Goal: Navigation & Orientation: Find specific page/section

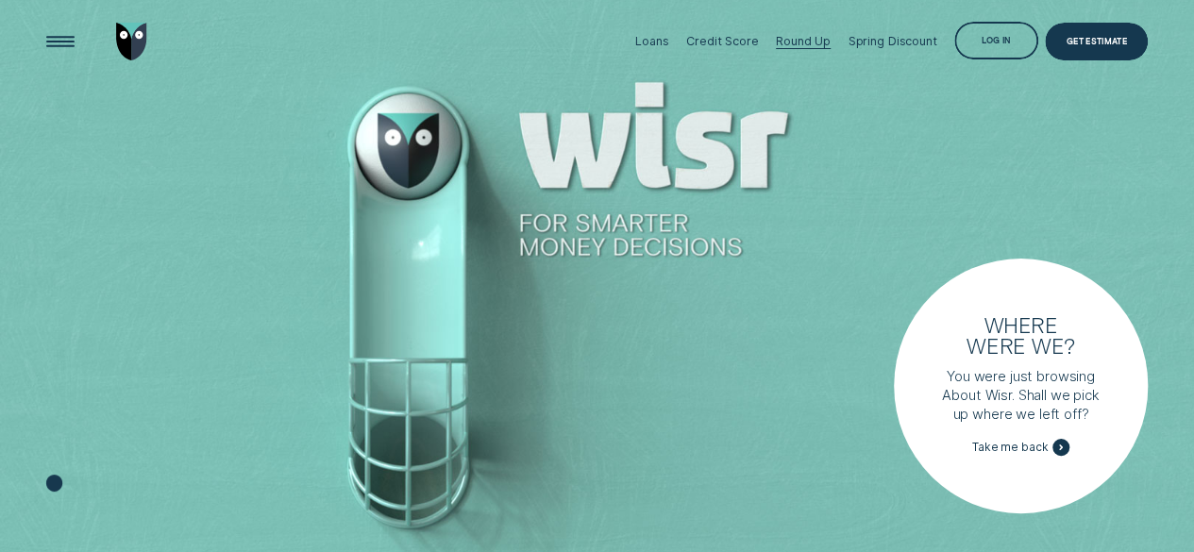
click at [790, 38] on div "Round Up" at bounding box center [803, 41] width 55 height 14
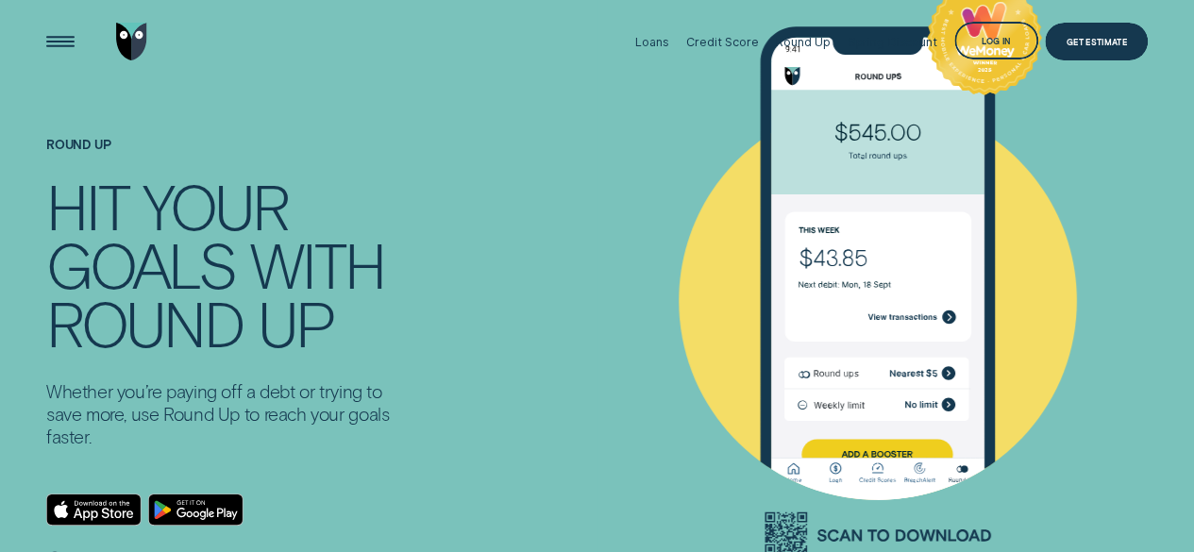
drag, startPoint x: 849, startPoint y: 269, endPoint x: 645, endPoint y: 311, distance: 208.3
click at [645, 311] on icon at bounding box center [876, 267] width 544 height 632
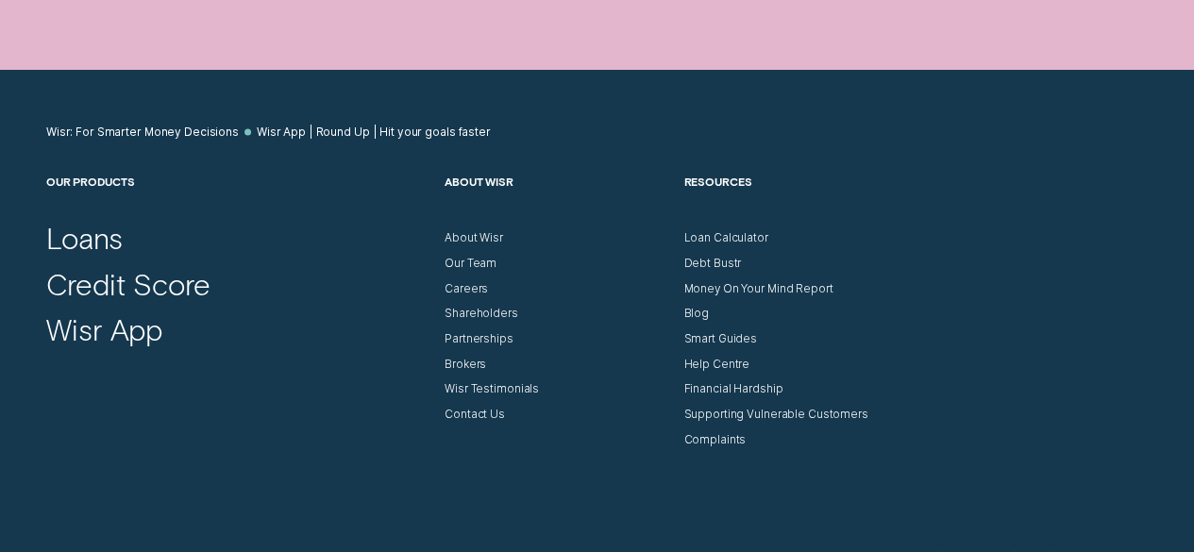
scroll to position [5495, 0]
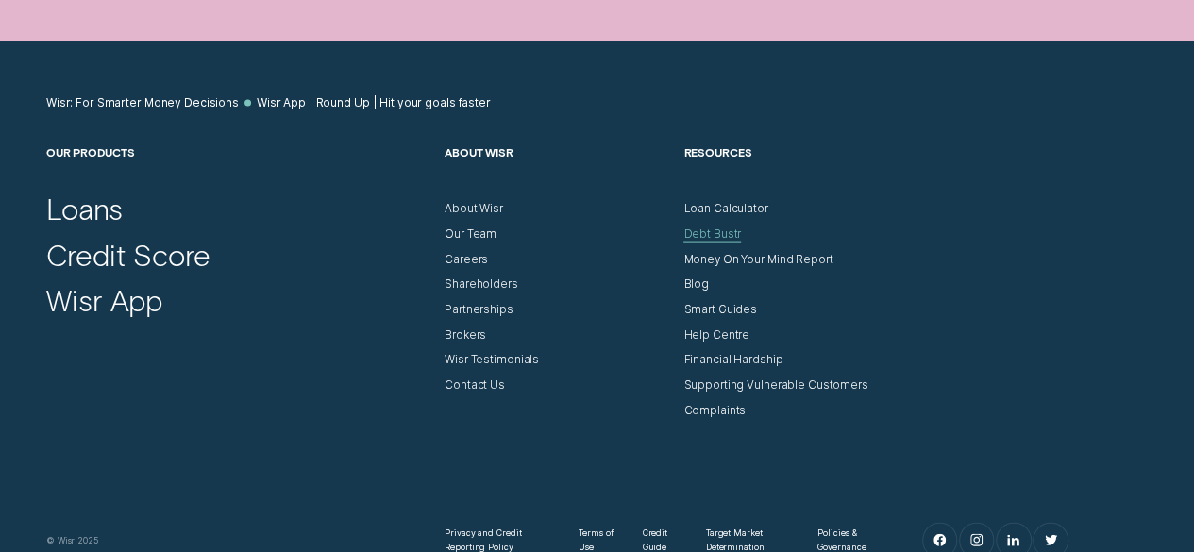
click at [718, 242] on div "Debt Bustr" at bounding box center [712, 234] width 58 height 14
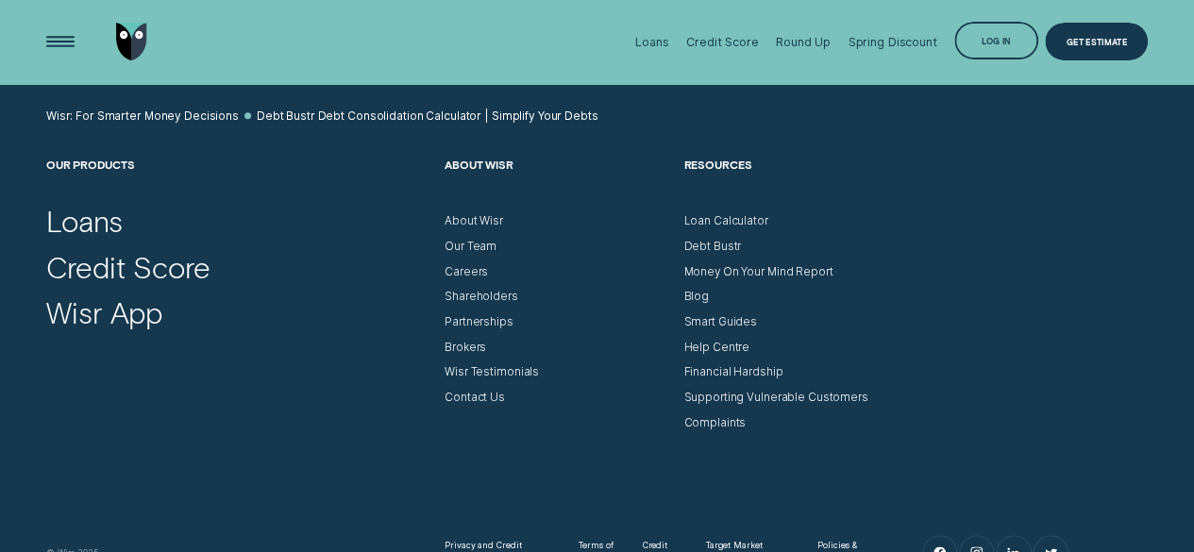
scroll to position [4563, 0]
